Goal: Find contact information: Find contact information

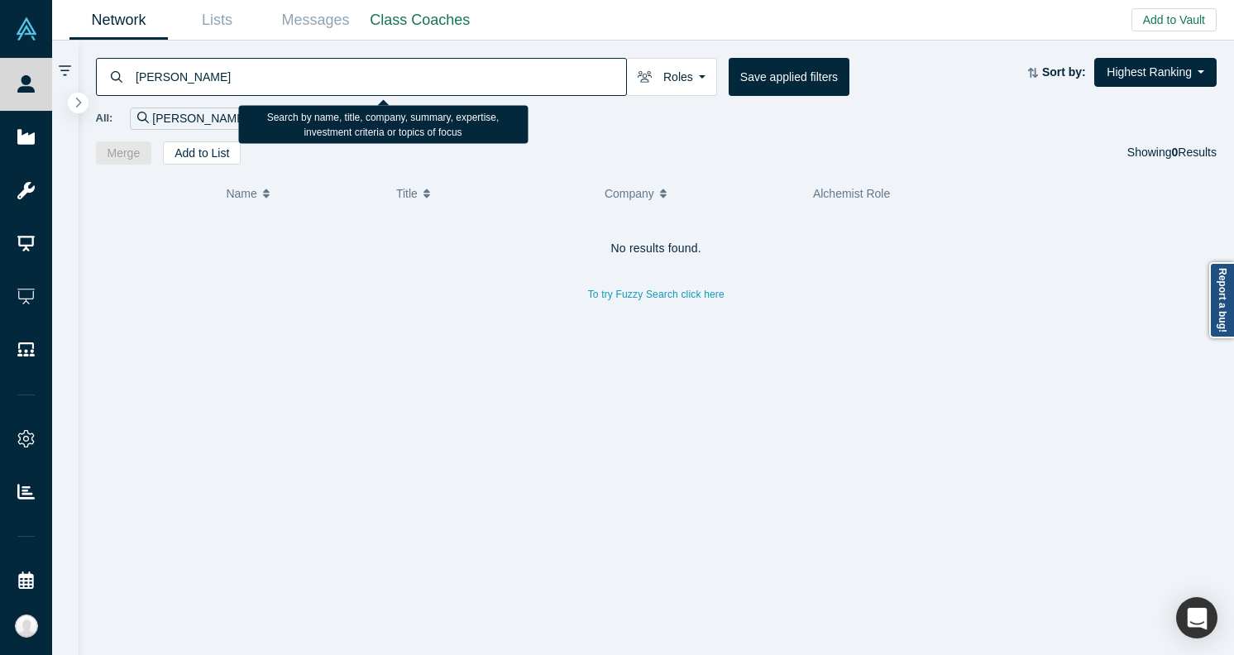
drag, startPoint x: 155, startPoint y: 75, endPoint x: 184, endPoint y: 75, distance: 28.9
click at [184, 75] on input "[PERSON_NAME]" at bounding box center [380, 76] width 492 height 39
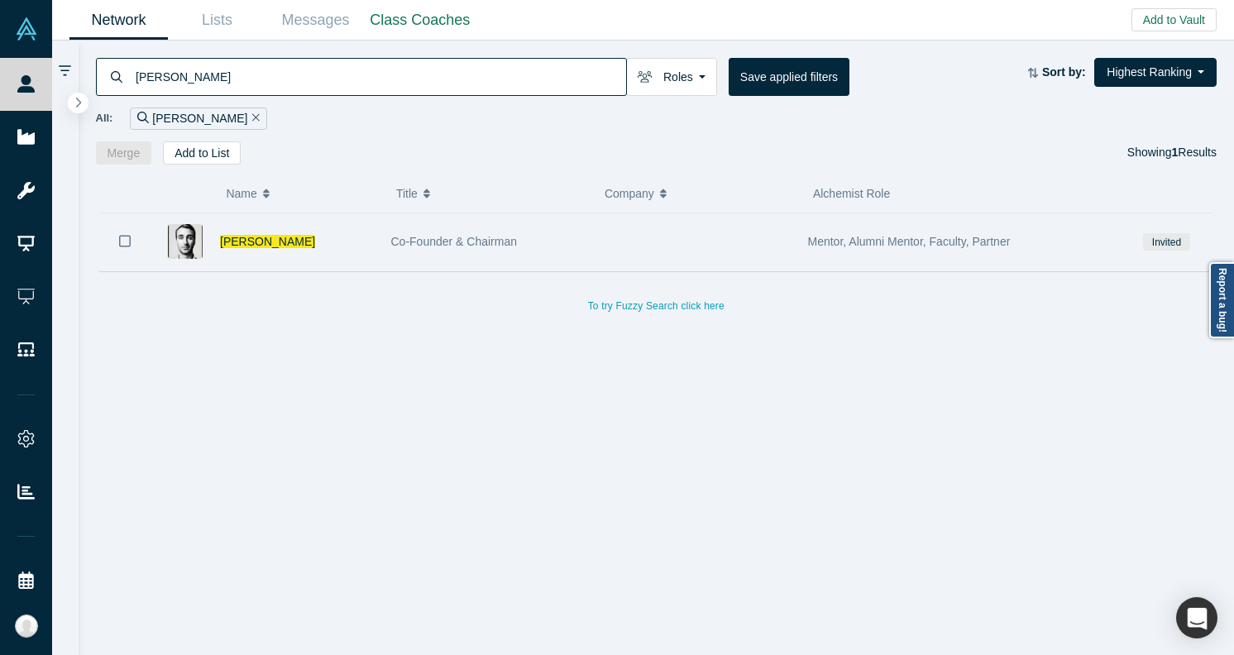
click at [396, 251] on div "Co-Founder & Chairman" at bounding box center [486, 241] width 191 height 57
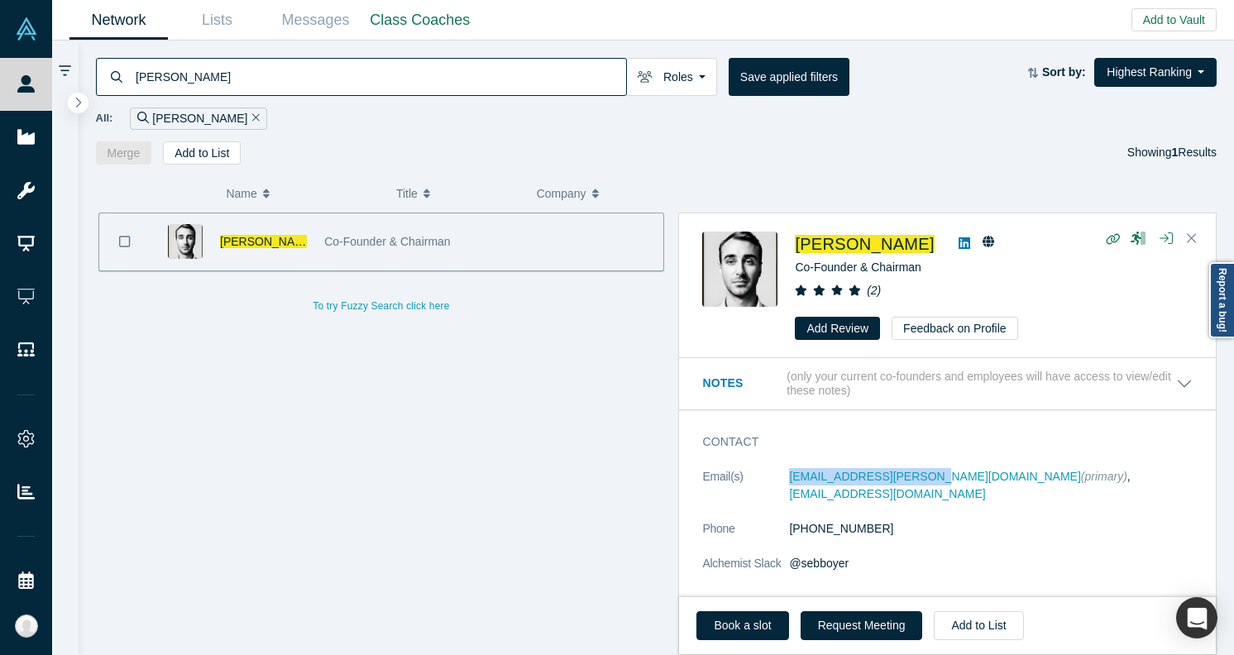
copy link "[EMAIL_ADDRESS][PERSON_NAME][DOMAIN_NAME]"
click at [370, 73] on input "[PERSON_NAME]" at bounding box center [380, 76] width 492 height 39
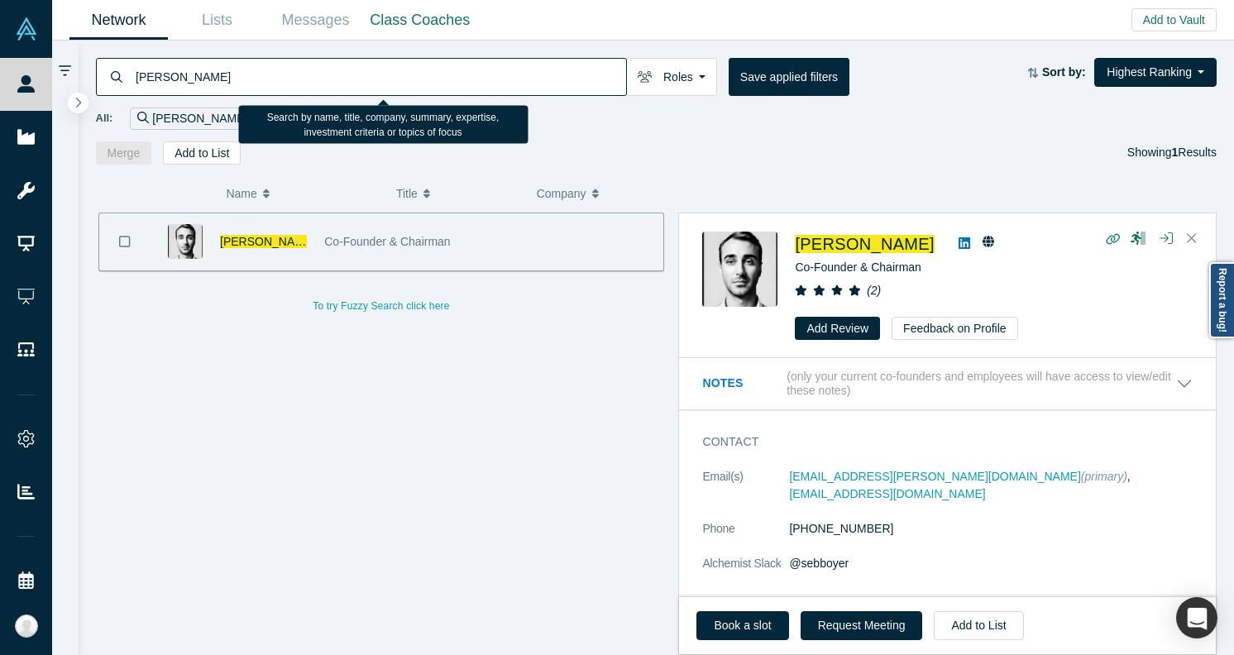
click at [370, 73] on input "[PERSON_NAME]" at bounding box center [380, 76] width 492 height 39
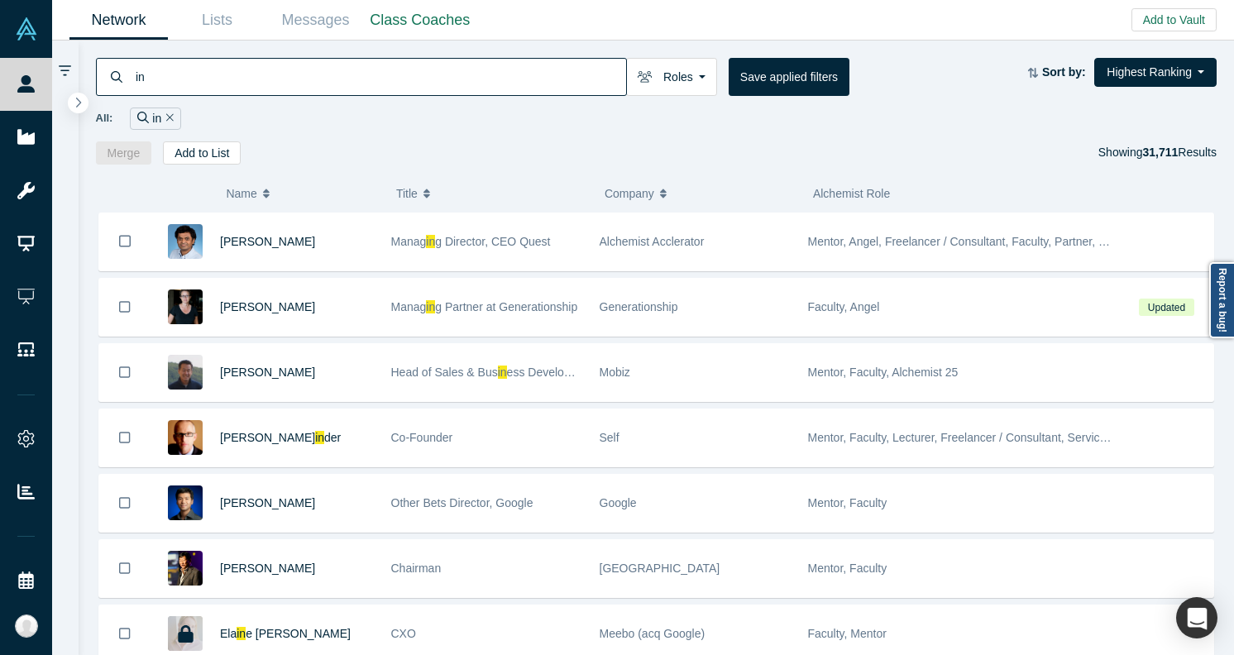
click at [385, 64] on input "in" at bounding box center [380, 76] width 492 height 39
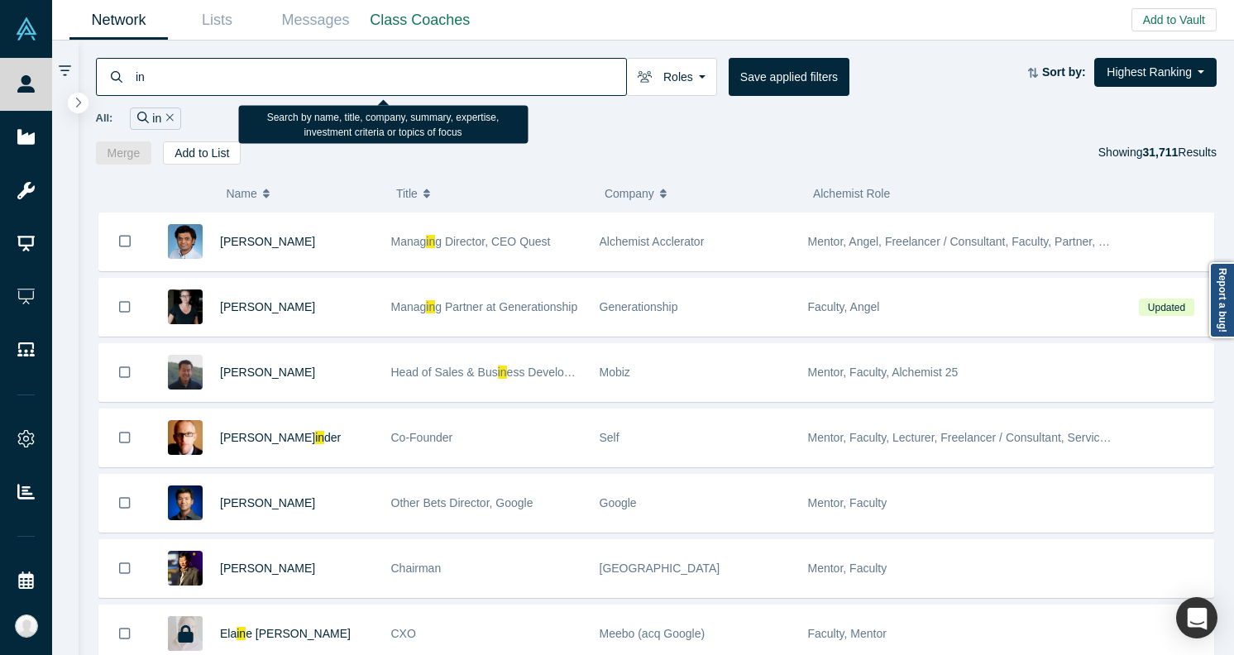
click at [385, 64] on input "in" at bounding box center [380, 76] width 492 height 39
type input "s"
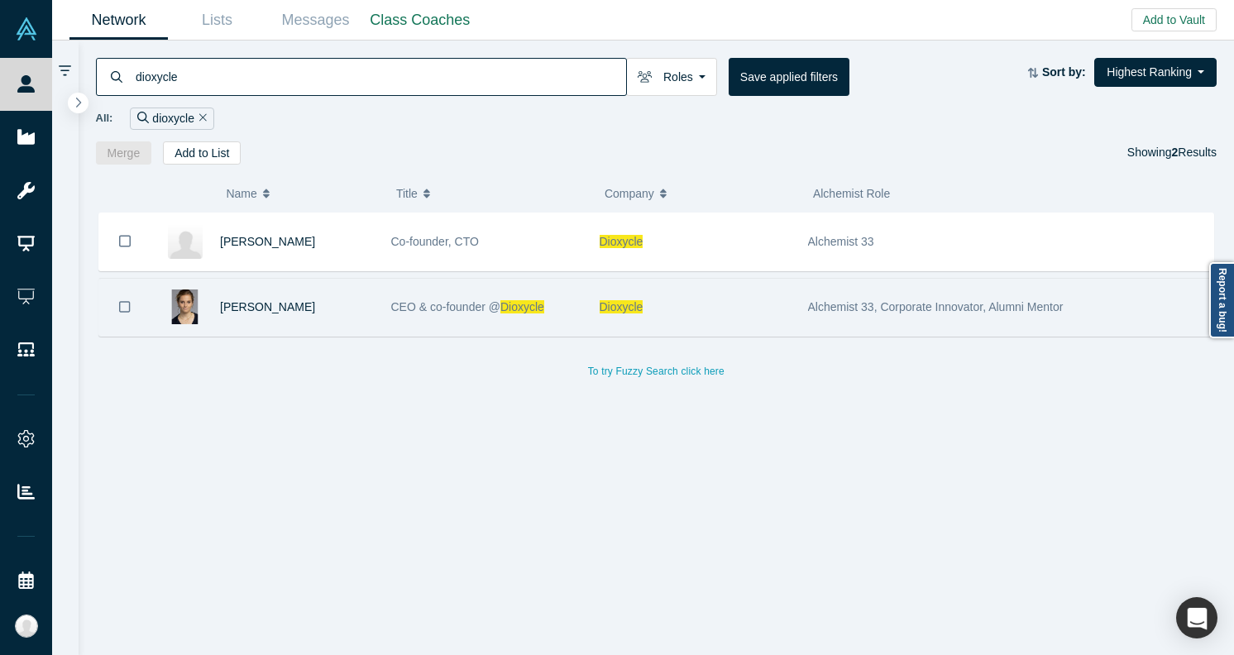
click at [621, 320] on div "Dioxycle" at bounding box center [694, 307] width 191 height 57
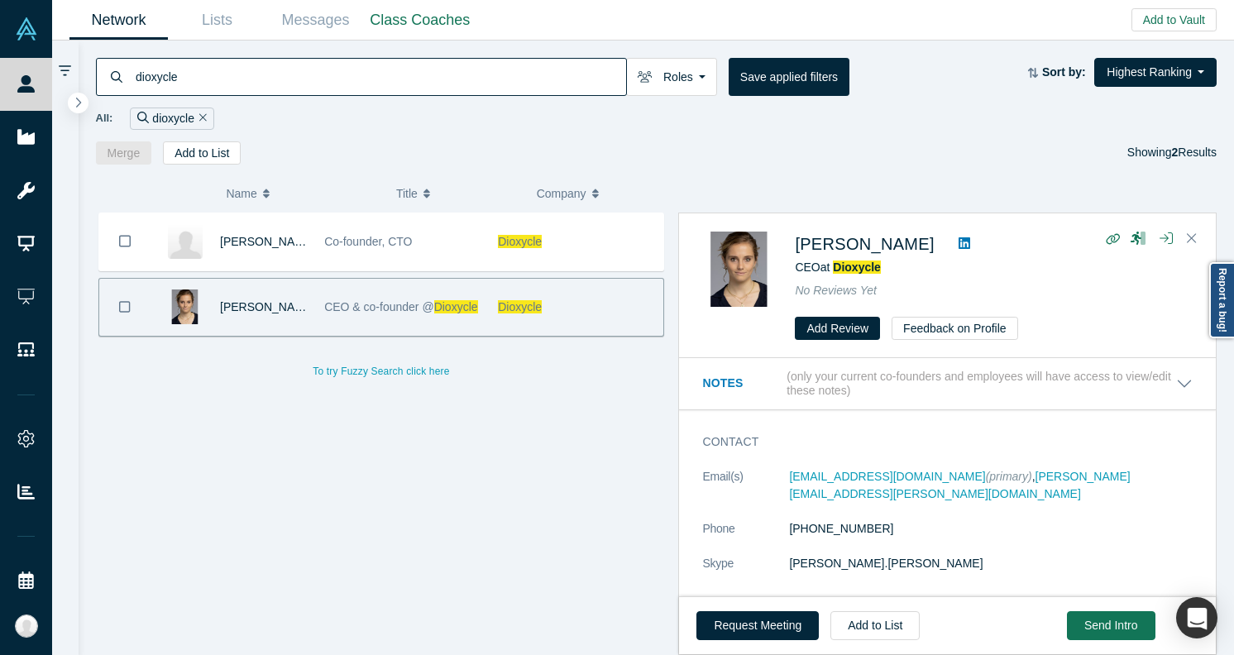
copy link "[EMAIL_ADDRESS][DOMAIN_NAME]"
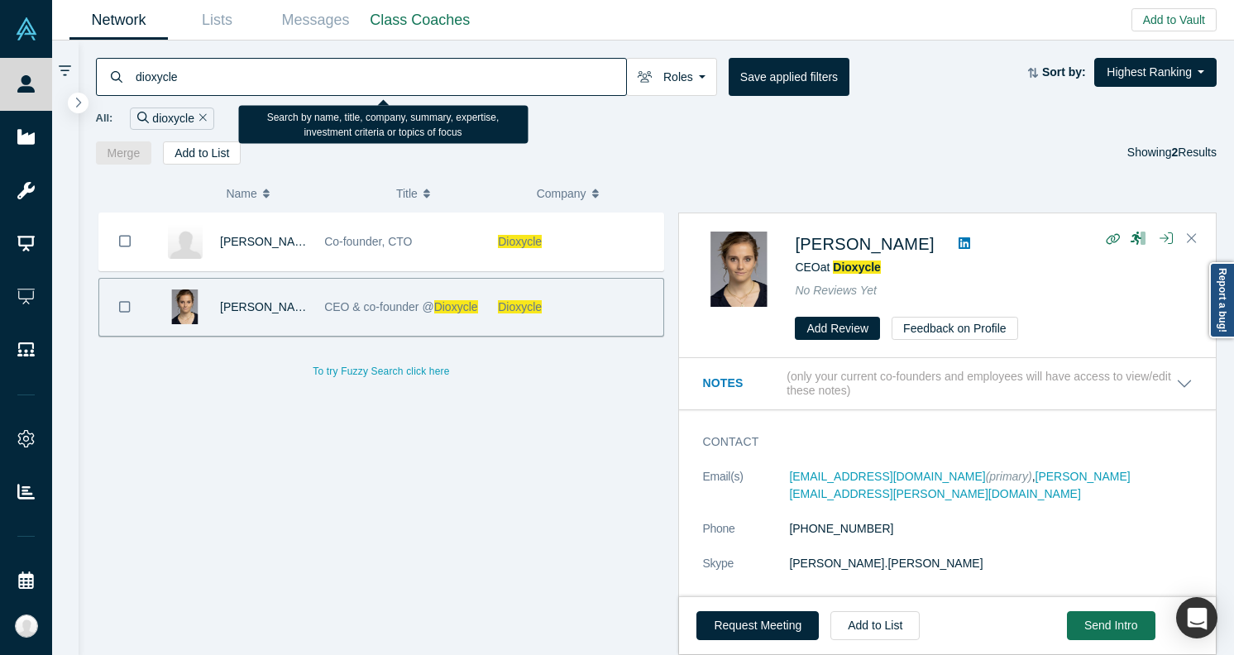
click at [346, 58] on input "dioxycle" at bounding box center [380, 76] width 492 height 39
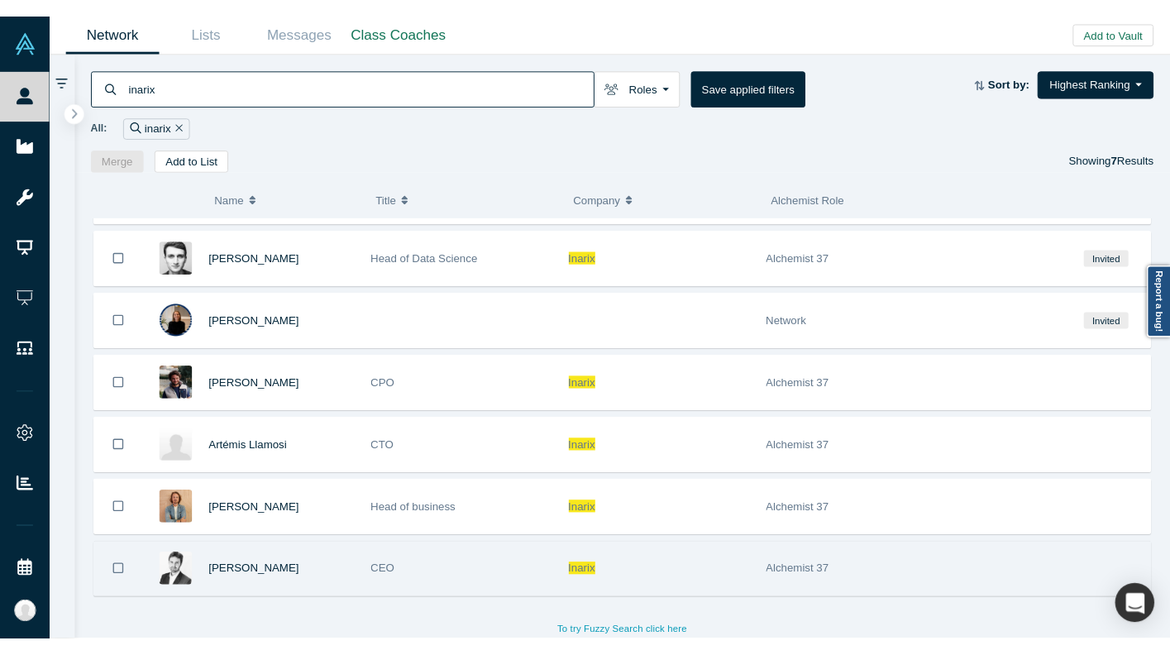
scroll to position [53, 0]
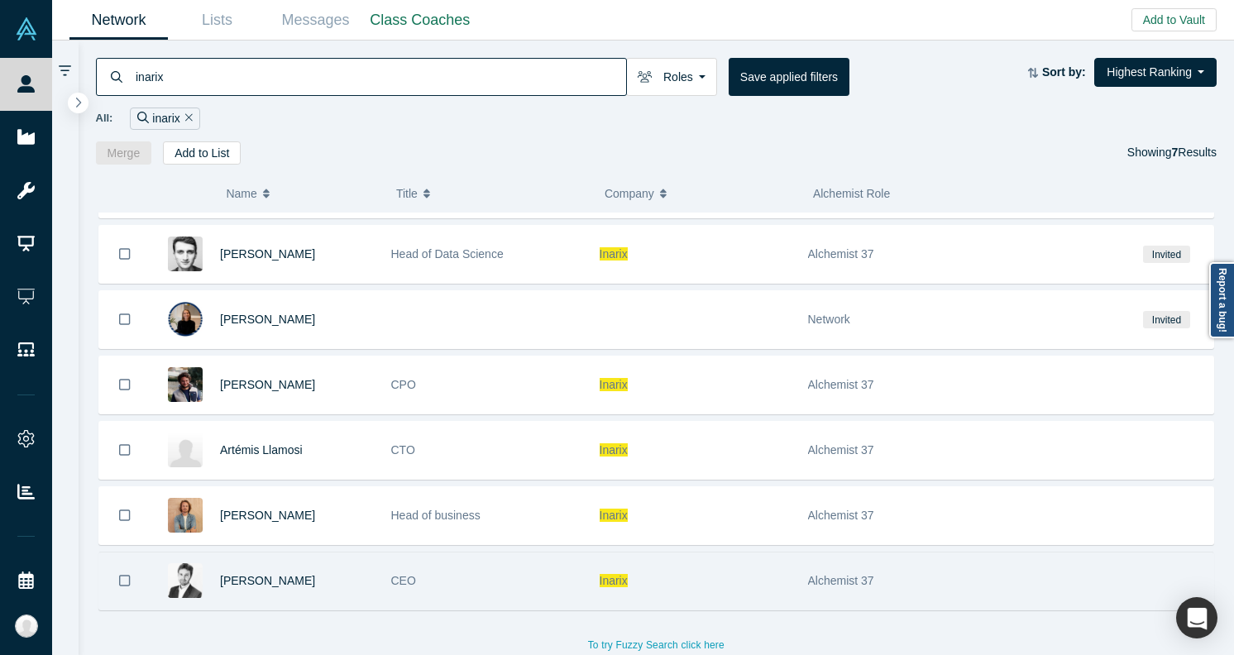
click at [451, 586] on div "CEO" at bounding box center [486, 580] width 191 height 57
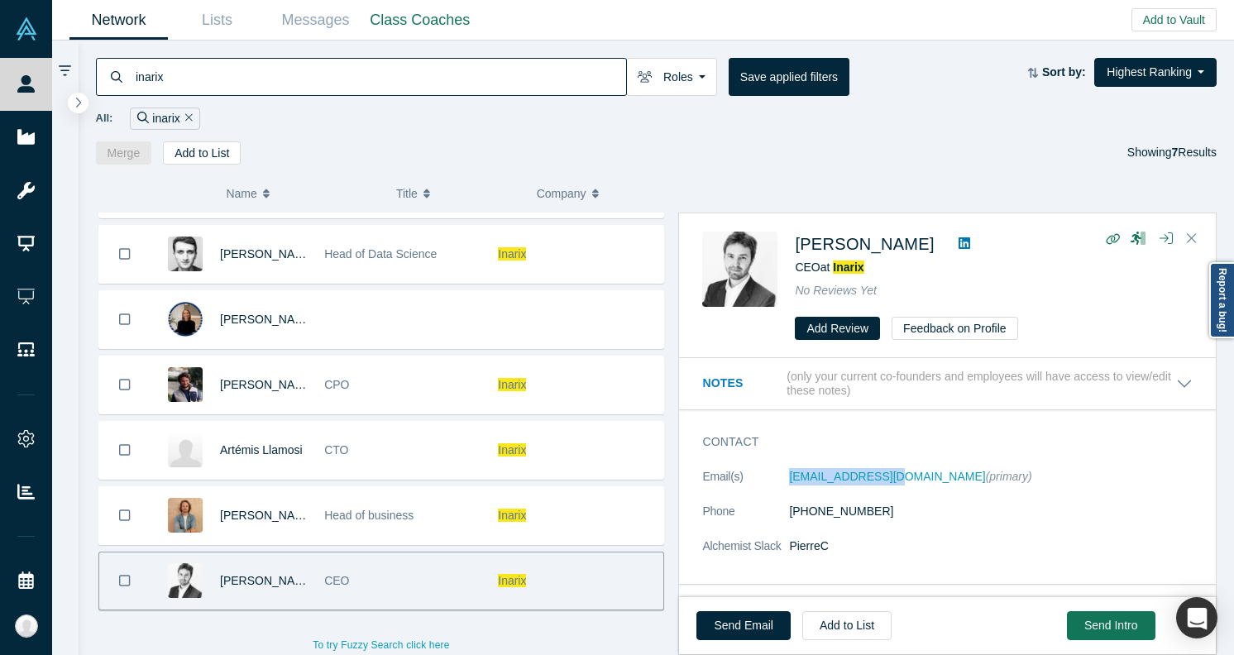
copy link "[EMAIL_ADDRESS][DOMAIN_NAME]"
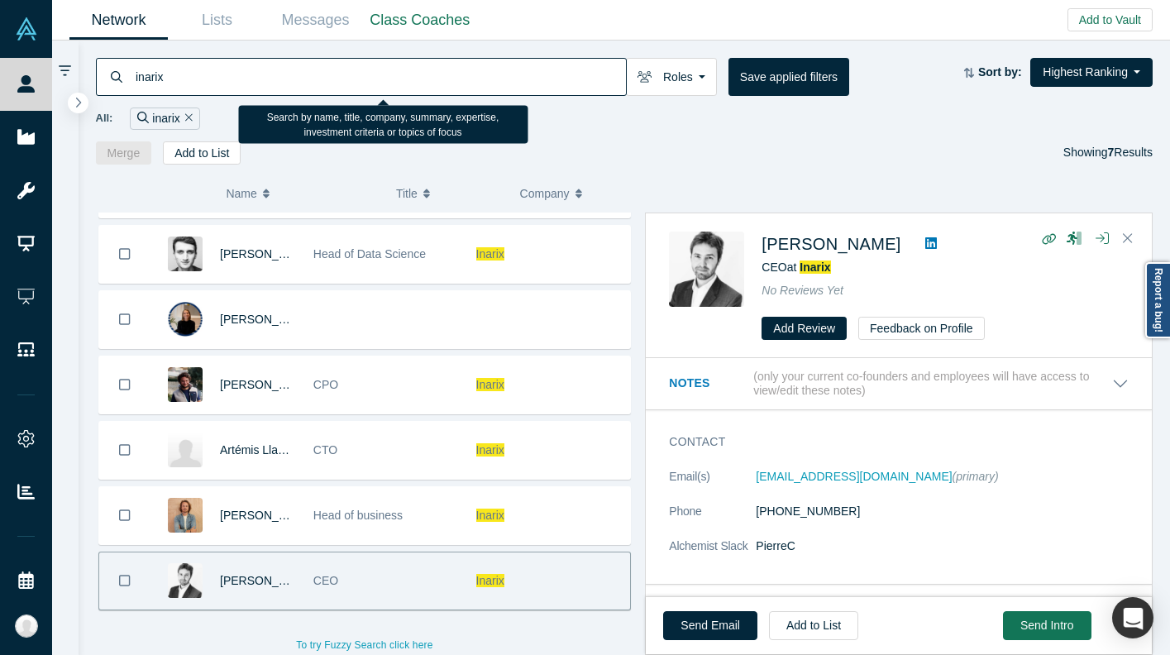
click at [338, 64] on input "inarix" at bounding box center [380, 76] width 492 height 39
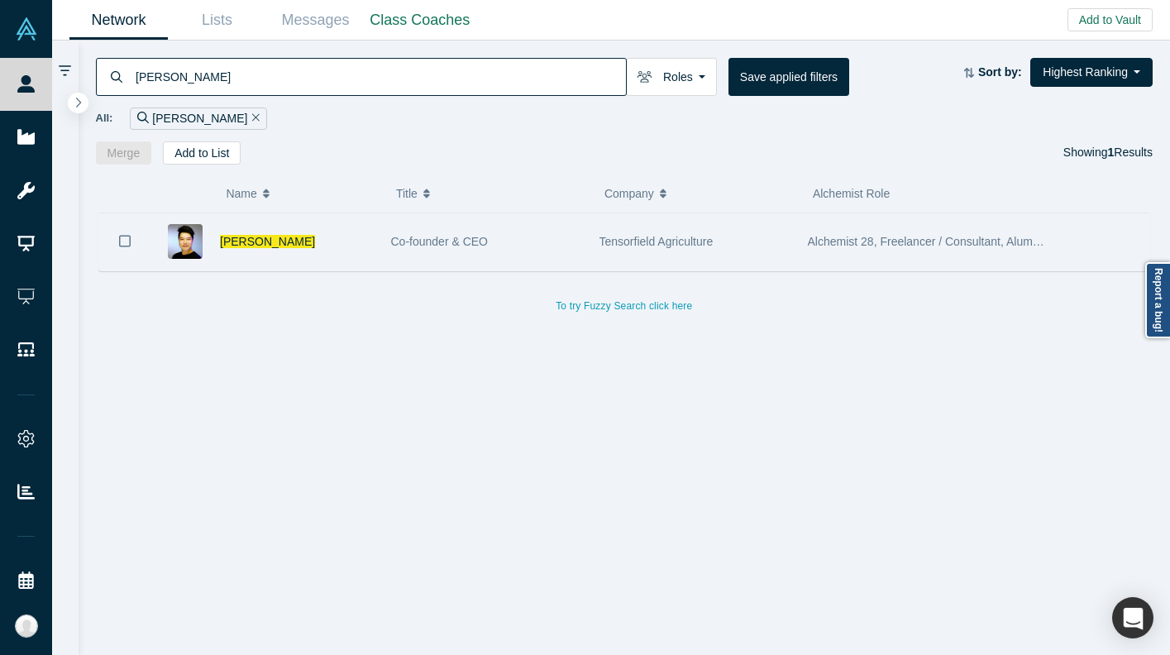
click at [370, 259] on div "[PERSON_NAME]" at bounding box center [297, 241] width 154 height 57
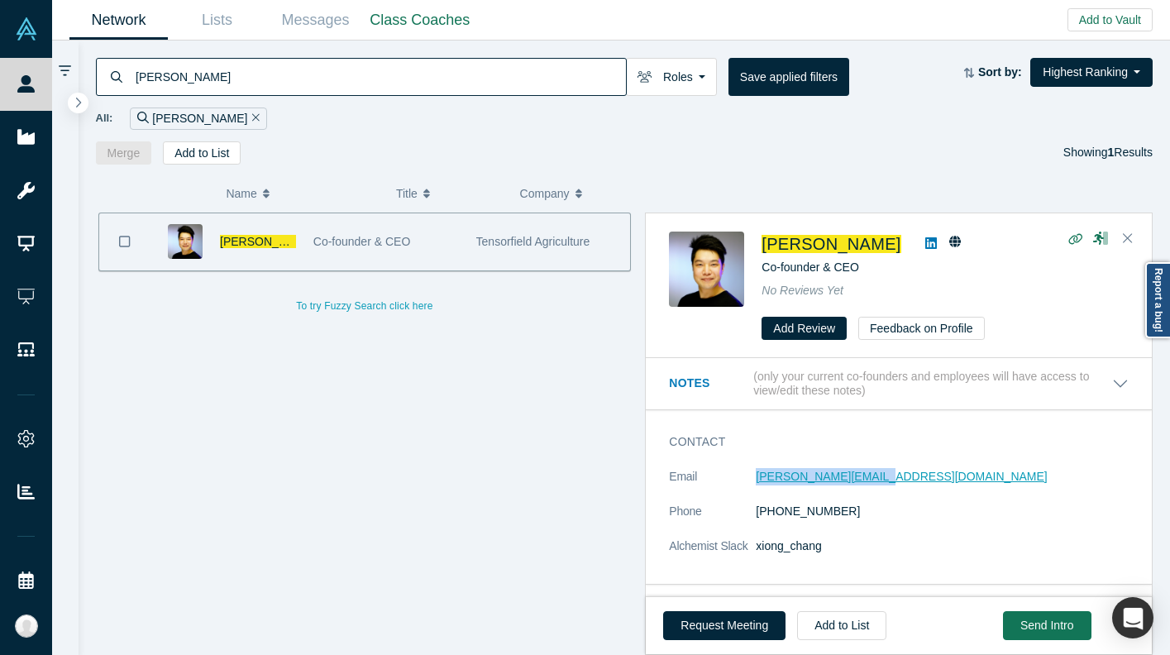
copy link "[PERSON_NAME][EMAIL_ADDRESS][DOMAIN_NAME]"
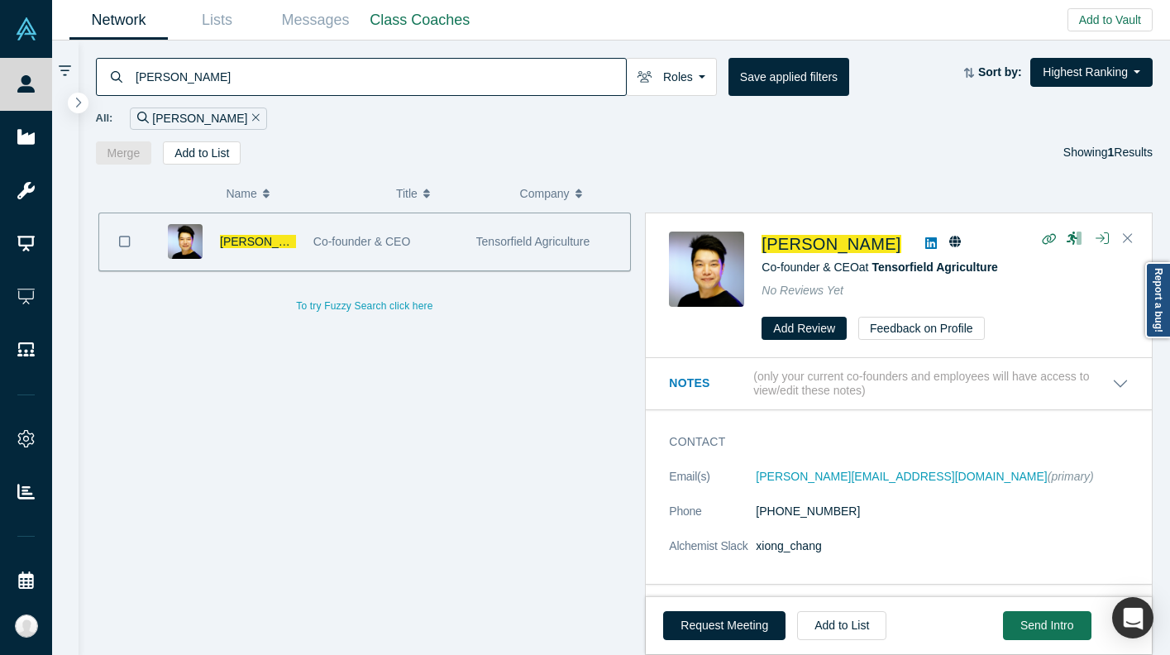
click at [314, 86] on input "[PERSON_NAME]" at bounding box center [380, 76] width 492 height 39
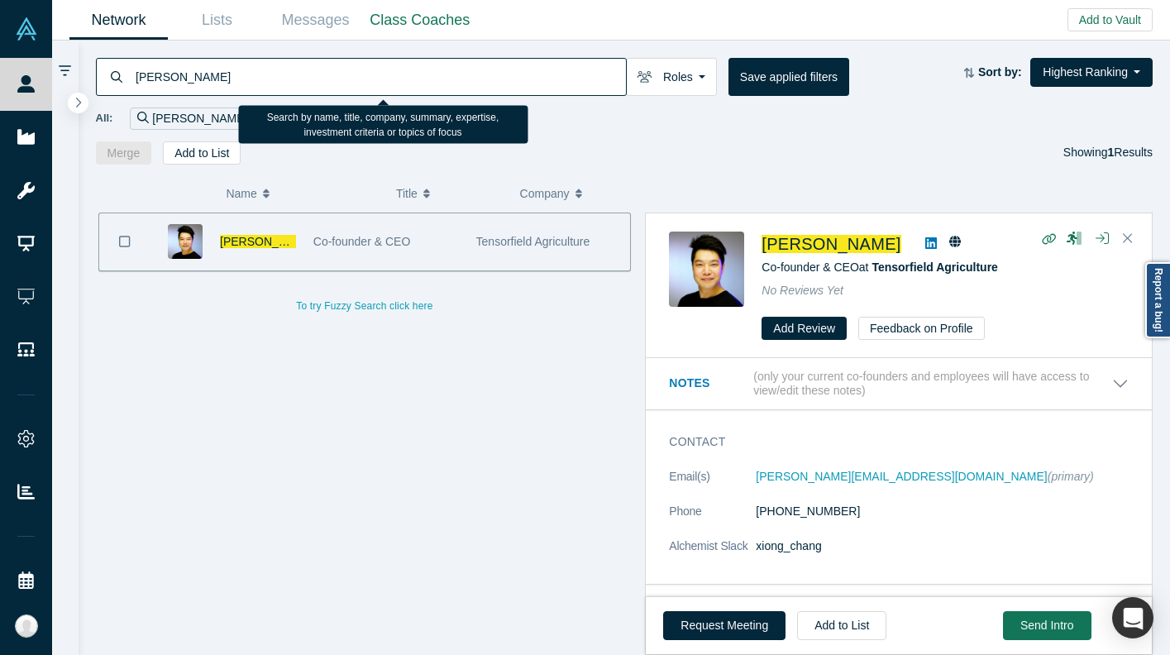
click at [314, 86] on input "[PERSON_NAME]" at bounding box center [380, 76] width 492 height 39
type input "[PERSON_NAME]"
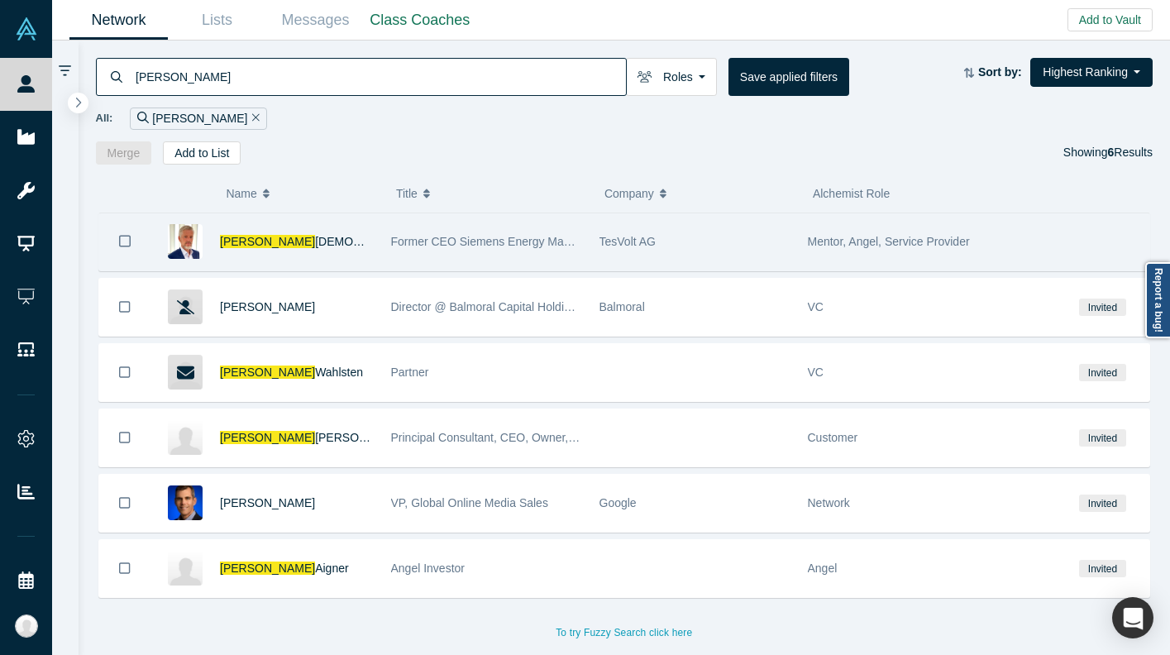
click at [322, 238] on div "[PERSON_NAME]" at bounding box center [297, 241] width 154 height 57
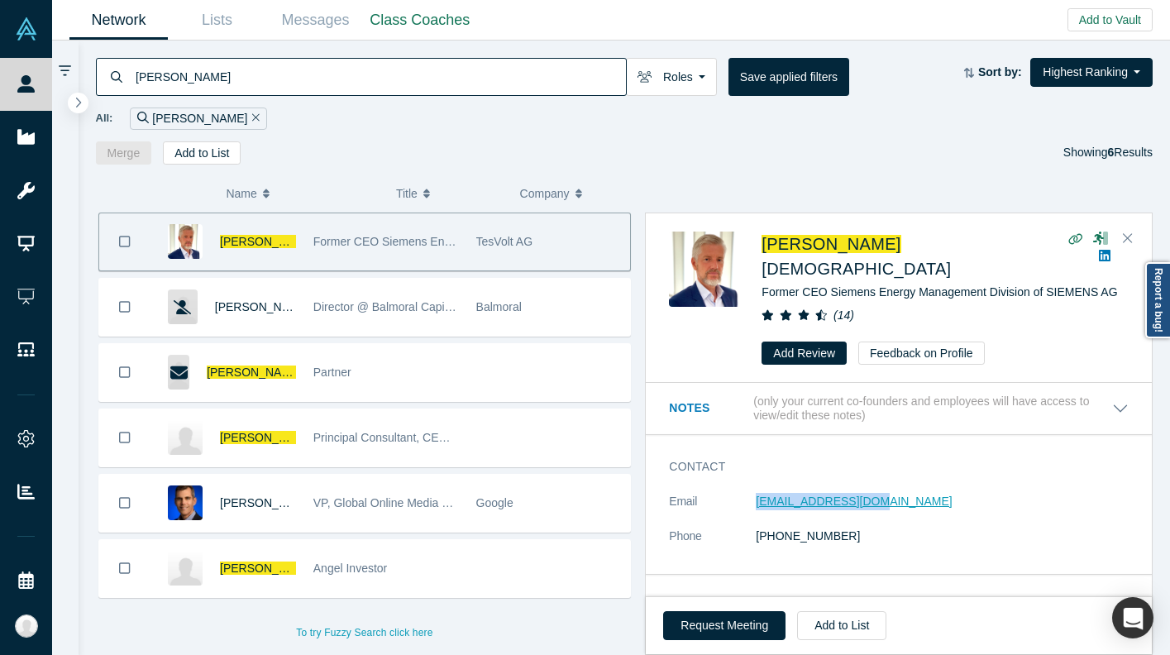
copy link "[EMAIL_ADDRESS][DOMAIN_NAME]"
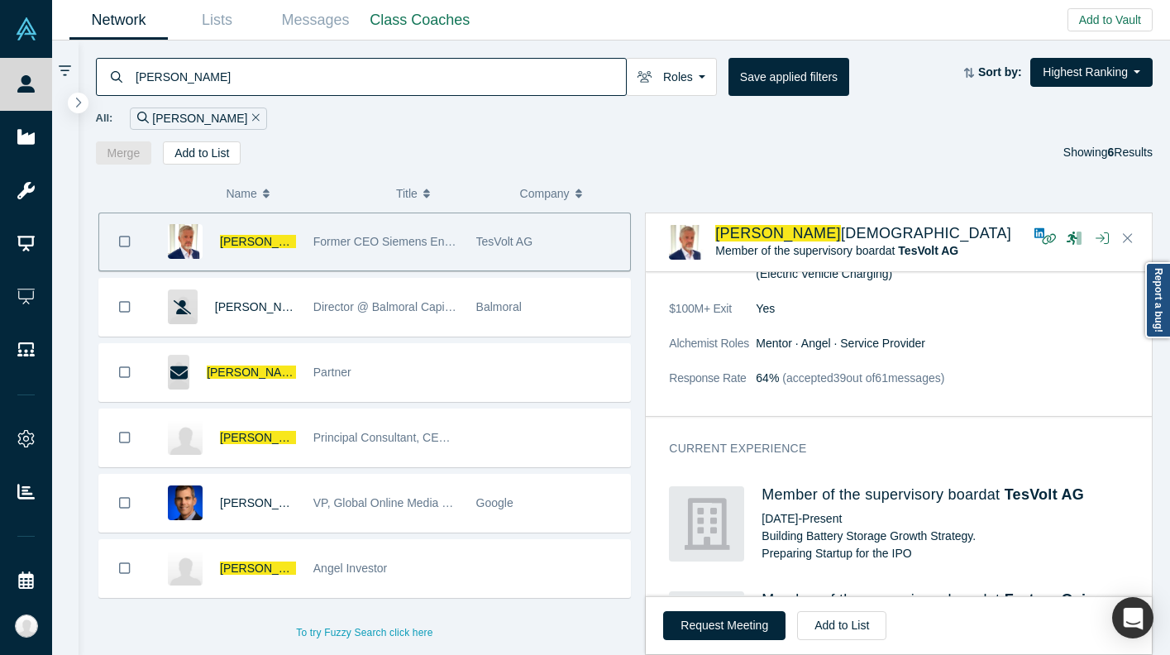
scroll to position [571, 0]
